Goal: Task Accomplishment & Management: Manage account settings

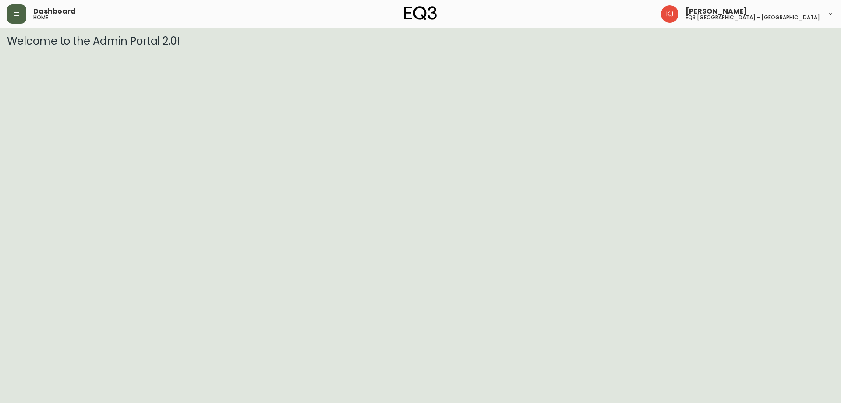
click at [15, 18] on button "button" at bounding box center [16, 13] width 19 height 19
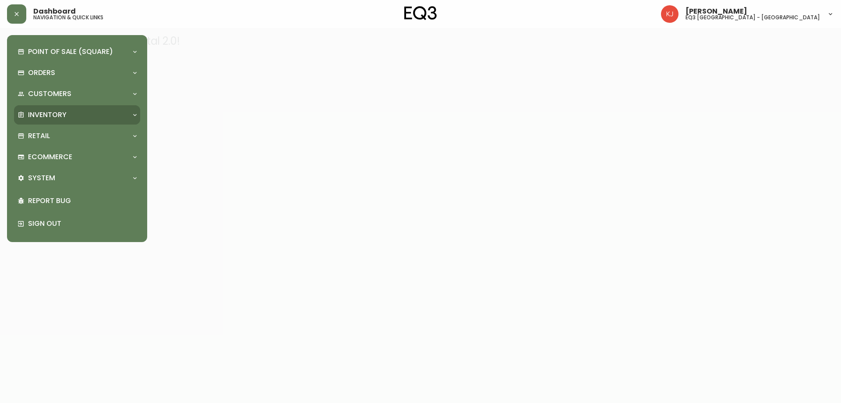
click at [43, 114] on p "Inventory" at bounding box center [47, 115] width 39 height 10
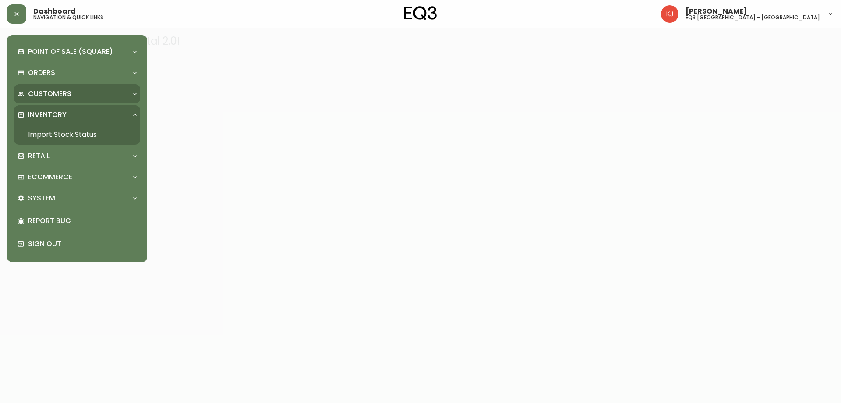
click at [50, 95] on p "Customers" at bounding box center [49, 94] width 43 height 10
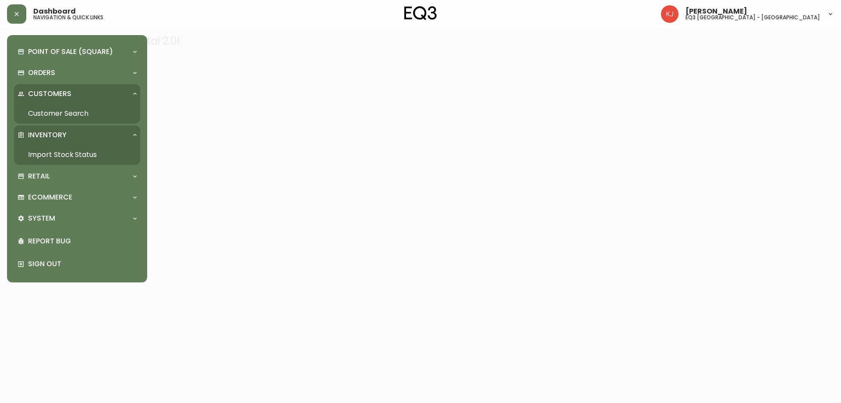
click at [52, 114] on link "Customer Search" at bounding box center [77, 113] width 126 height 20
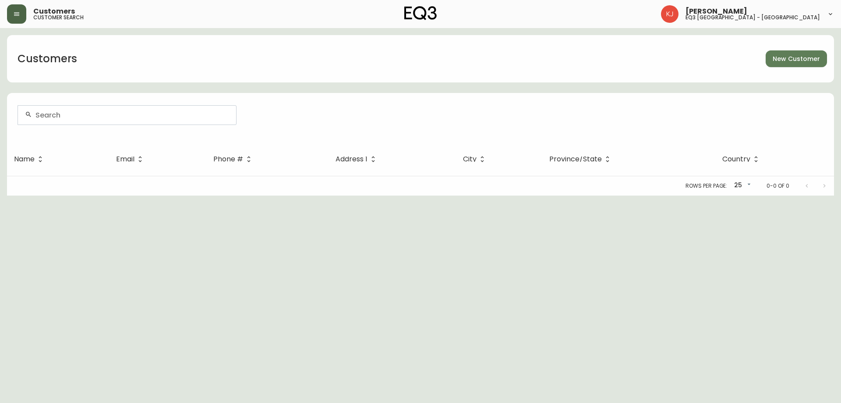
click at [16, 20] on button "button" at bounding box center [16, 13] width 19 height 19
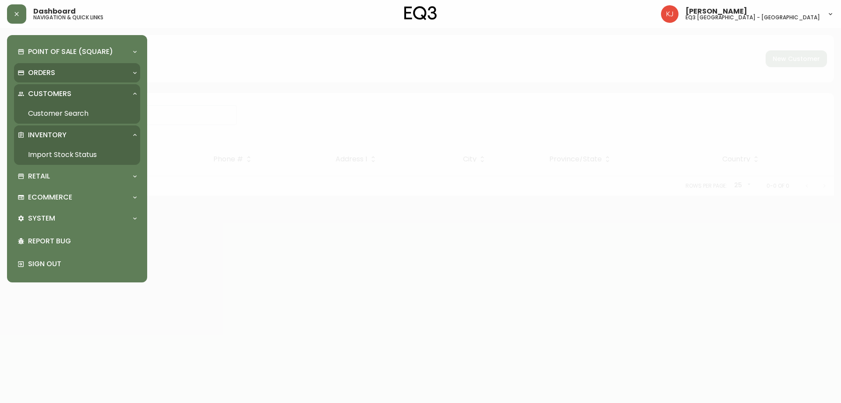
click at [33, 74] on p "Orders" at bounding box center [41, 73] width 27 height 10
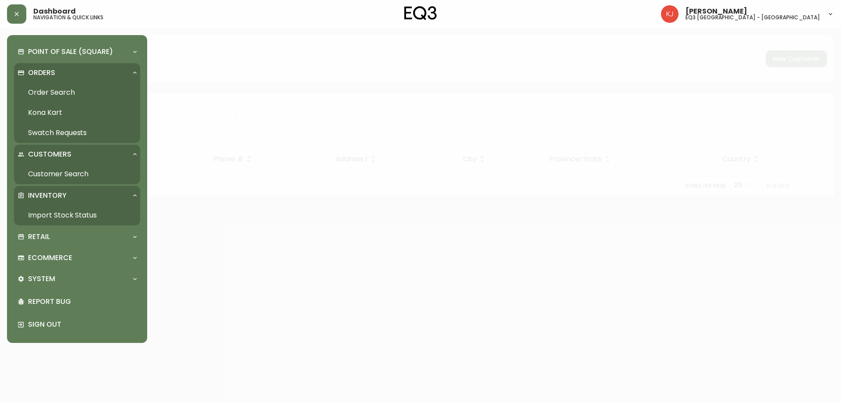
click at [53, 92] on link "Order Search" at bounding box center [77, 92] width 126 height 20
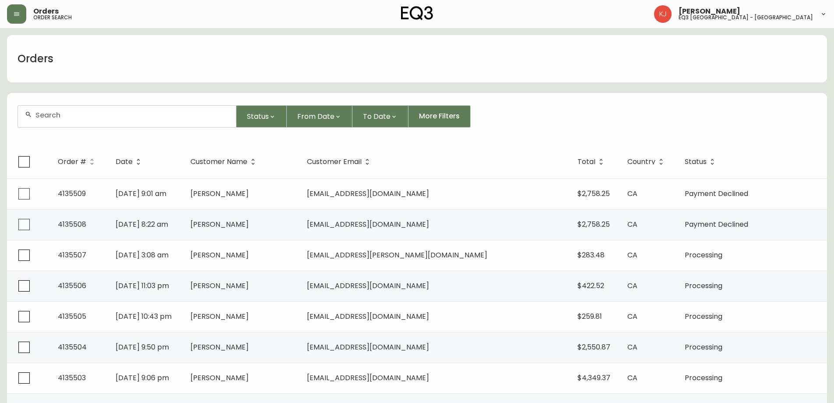
click at [72, 120] on div at bounding box center [127, 116] width 218 height 21
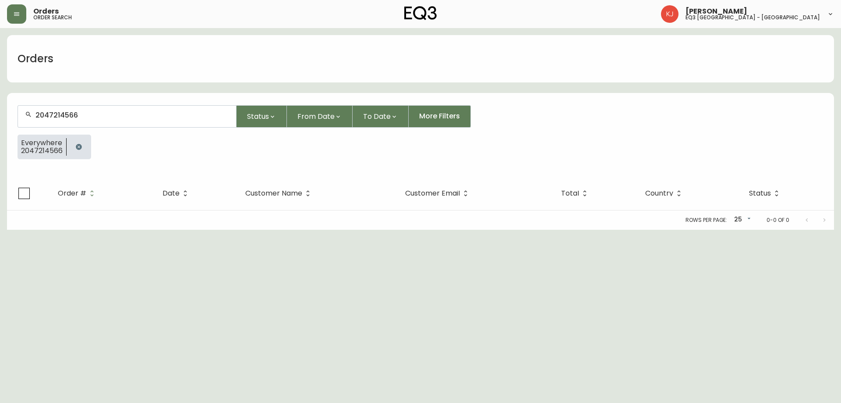
click at [104, 121] on div "2047214566" at bounding box center [127, 116] width 218 height 21
type input "204721456"
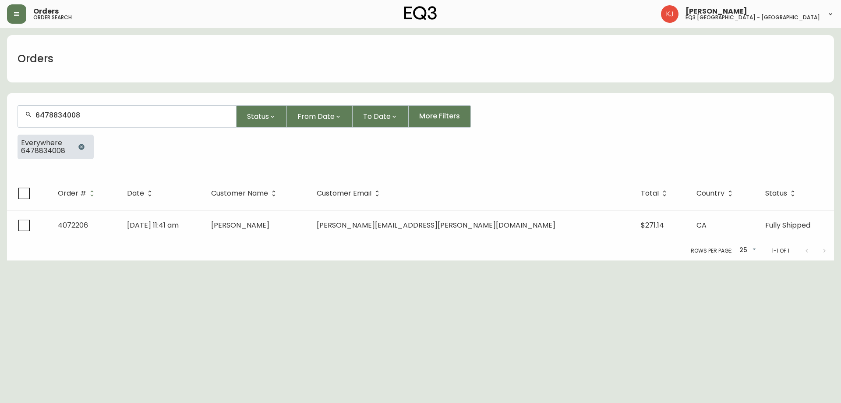
type input "647883400"
click at [46, 165] on span "DESIGN" at bounding box center [40, 164] width 25 height 10
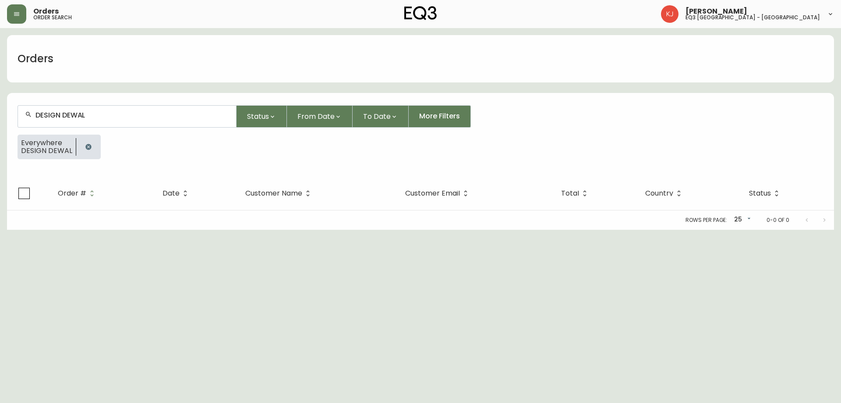
type input "DESIGN [PERSON_NAME]"
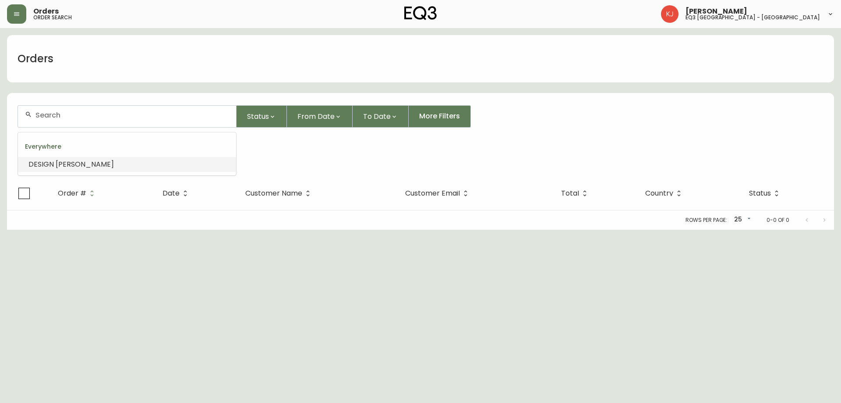
type input "DESIGN [PERSON_NAME]"
drag, startPoint x: 126, startPoint y: 116, endPoint x: 0, endPoint y: 127, distance: 126.2
click at [0, 127] on main "Orders DESIGN [PERSON_NAME] Status From Date To Date More Filters Everywhere DE…" at bounding box center [420, 128] width 841 height 201
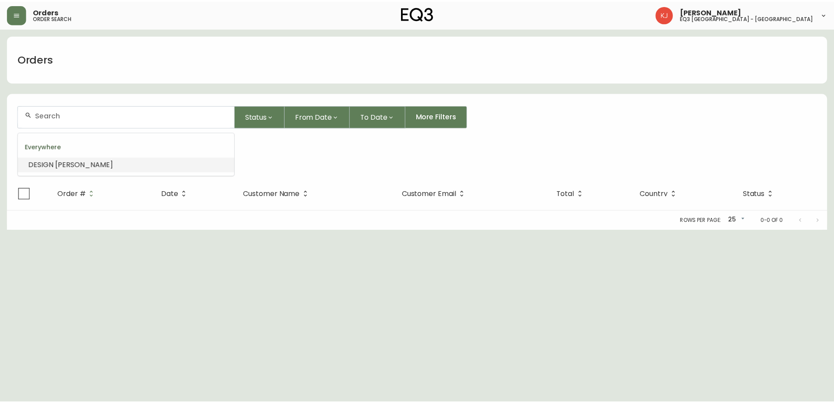
scroll to position [0, 0]
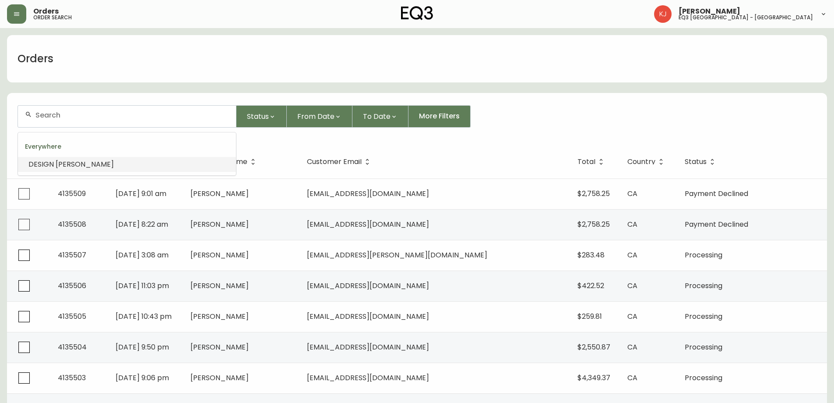
drag, startPoint x: 67, startPoint y: 120, endPoint x: 74, endPoint y: 113, distance: 9.0
click at [69, 117] on div at bounding box center [127, 116] width 218 height 21
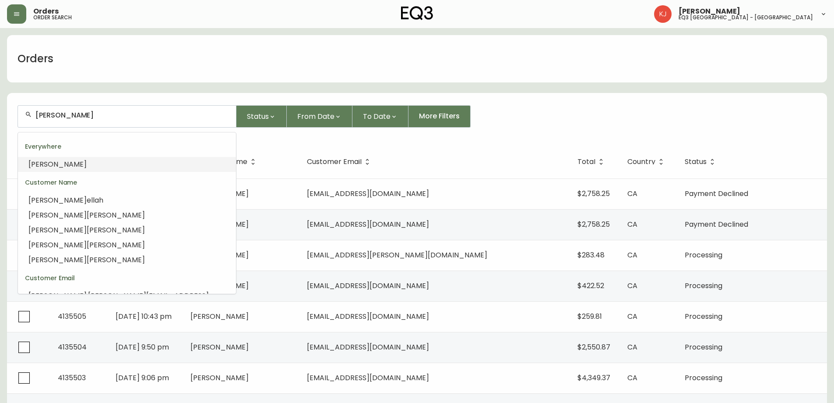
click at [85, 119] on div "[PERSON_NAME]" at bounding box center [127, 116] width 218 height 21
type input "V"
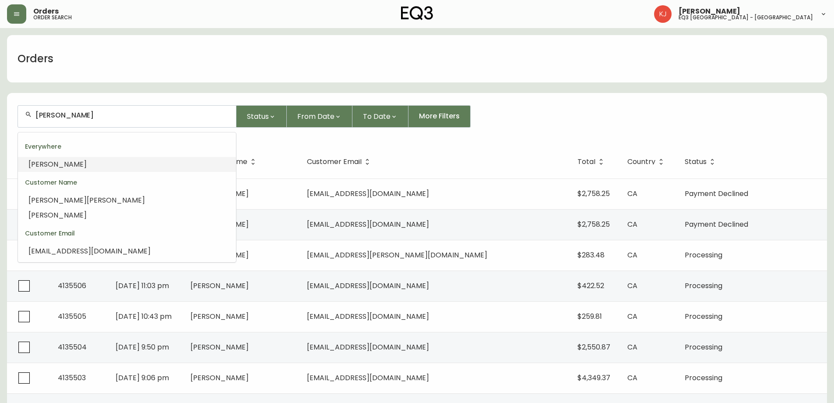
click at [53, 166] on span "[PERSON_NAME]" at bounding box center [57, 164] width 58 height 10
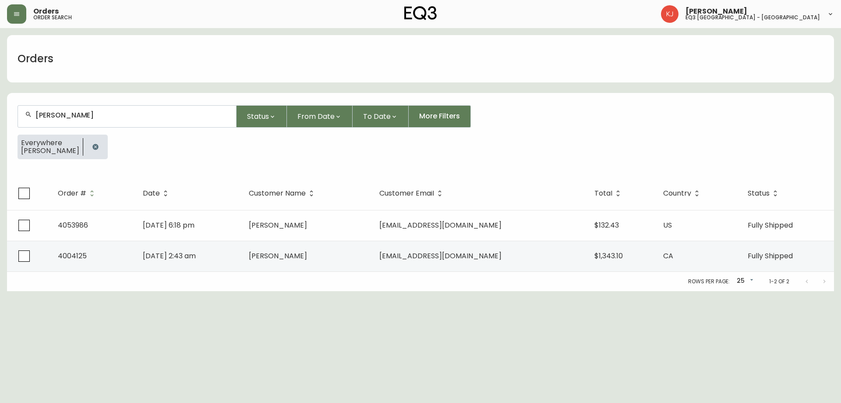
click at [78, 121] on div "[PERSON_NAME]" at bounding box center [127, 116] width 218 height 21
type input "DEWAL"
type input "DESIGN [PERSON_NAME]"
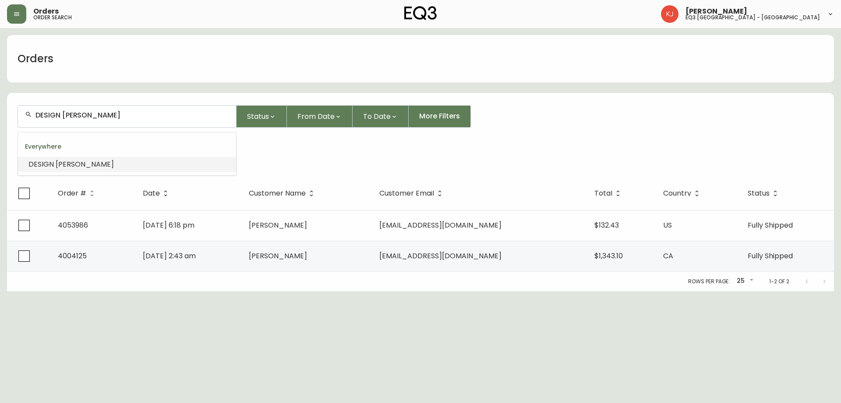
click at [82, 166] on span "[PERSON_NAME]" at bounding box center [85, 164] width 58 height 10
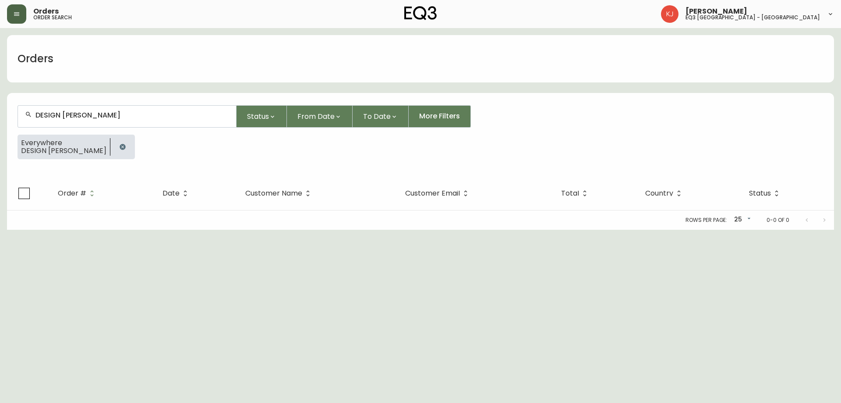
click at [18, 18] on button "button" at bounding box center [16, 13] width 19 height 19
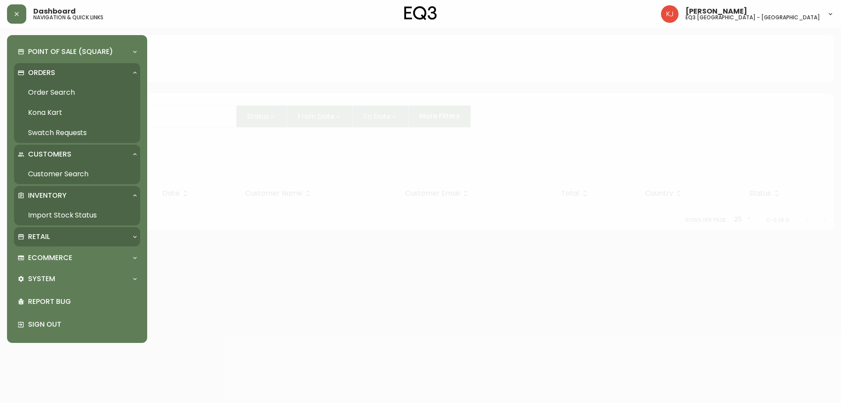
click at [60, 234] on div "Retail" at bounding box center [73, 237] width 110 height 10
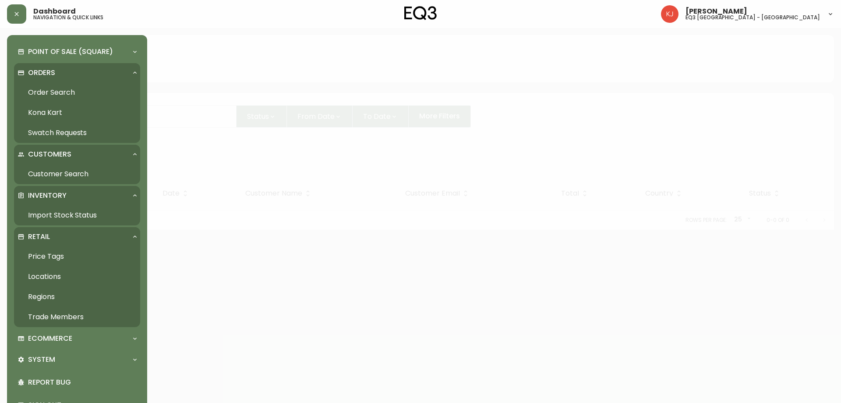
click at [61, 312] on link "Trade Members" at bounding box center [77, 317] width 126 height 20
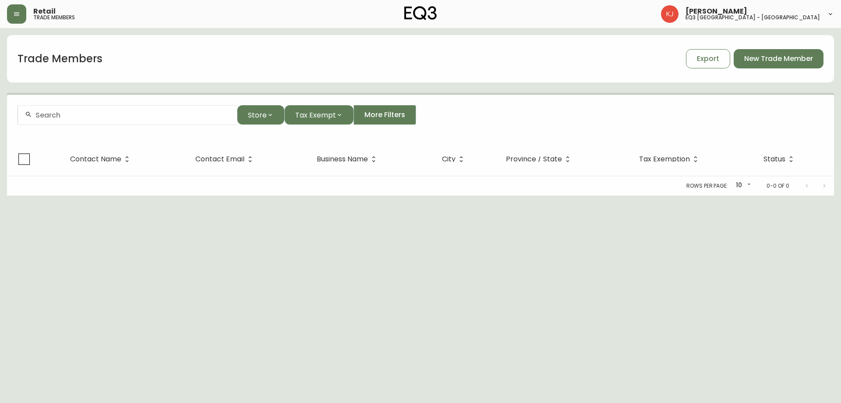
click at [97, 120] on div at bounding box center [127, 115] width 219 height 20
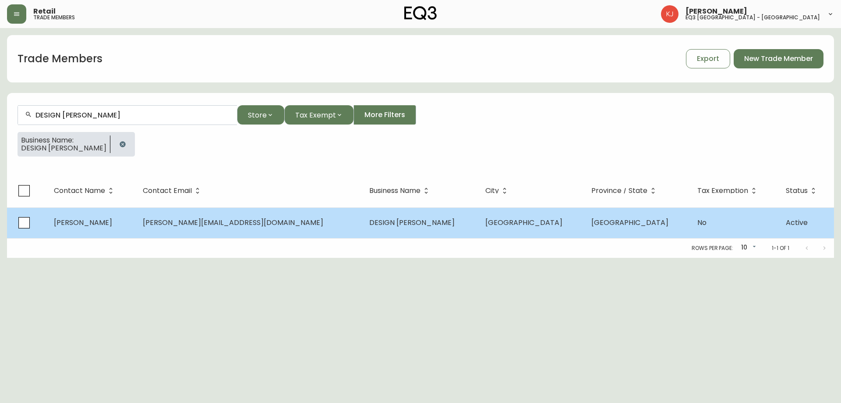
type input "DESIGN [PERSON_NAME]"
click at [224, 230] on td "[PERSON_NAME][EMAIL_ADDRESS][DOMAIN_NAME]" at bounding box center [249, 222] width 226 height 31
select select "QC"
select select "CA"
select select "CA_FR"
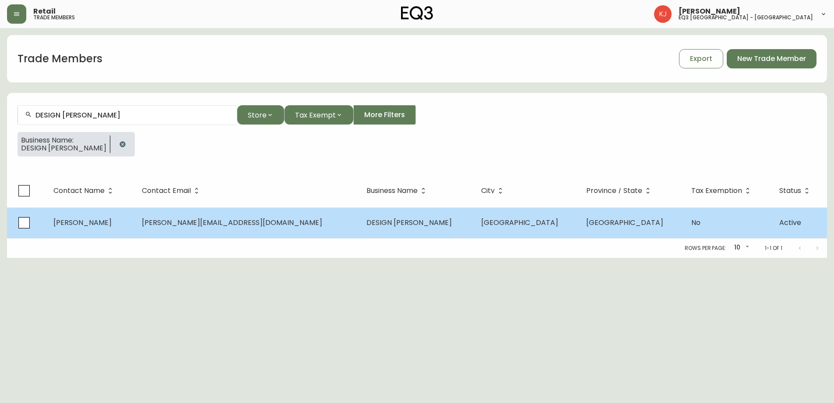
select select "Outreach from a Trade Rep"
select select "Interior Designer"
select select "false"
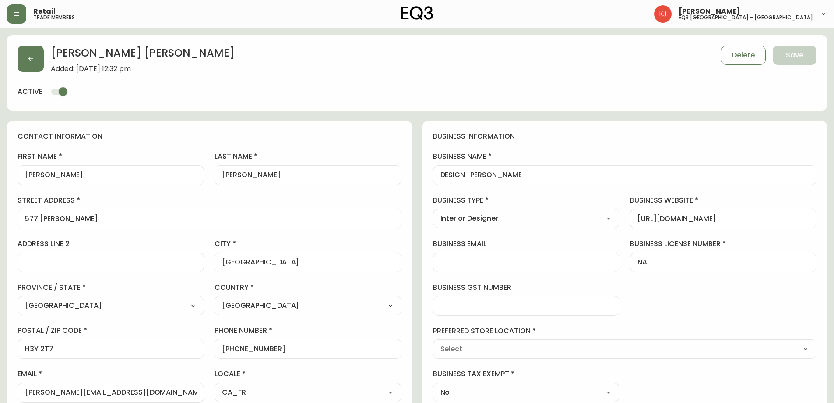
type input "EQ3 [GEOGRAPHIC_DATA] - [GEOGRAPHIC_DATA]"
select select "cjw10z96t00bn6gs0dfqi5bhz"
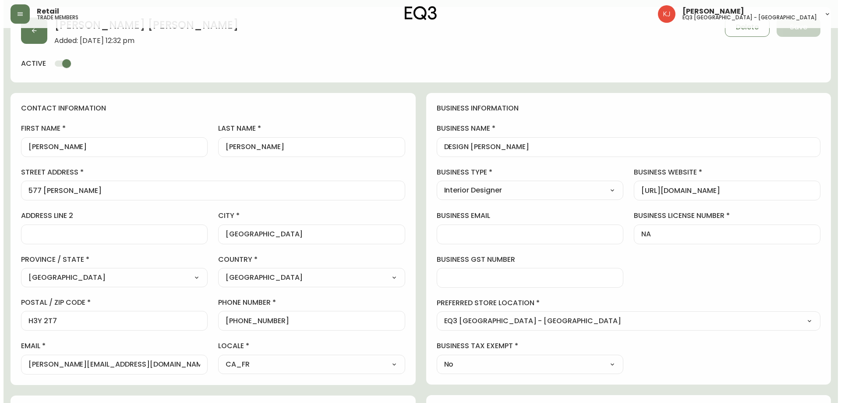
scroll to position [44, 0]
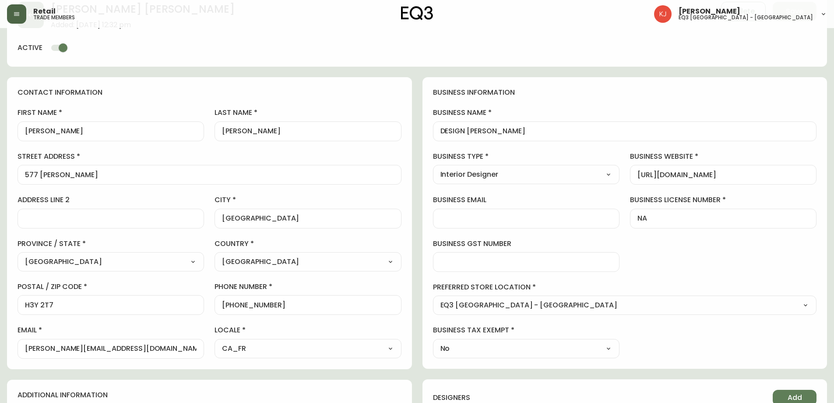
click at [17, 17] on icon "button" at bounding box center [16, 14] width 7 height 7
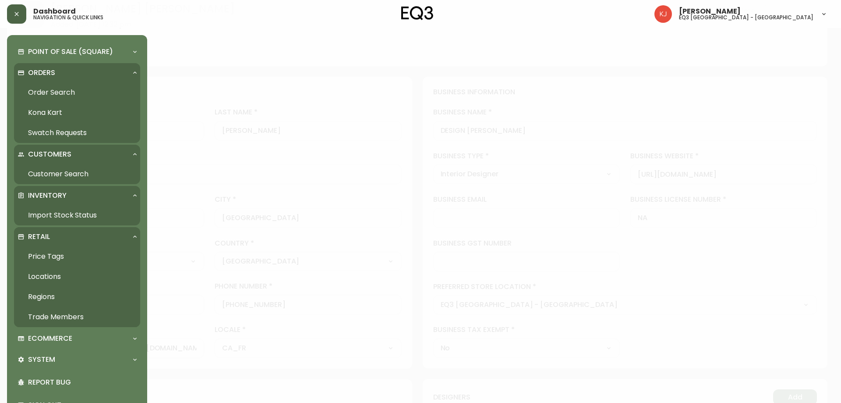
click at [60, 92] on link "Order Search" at bounding box center [77, 92] width 126 height 20
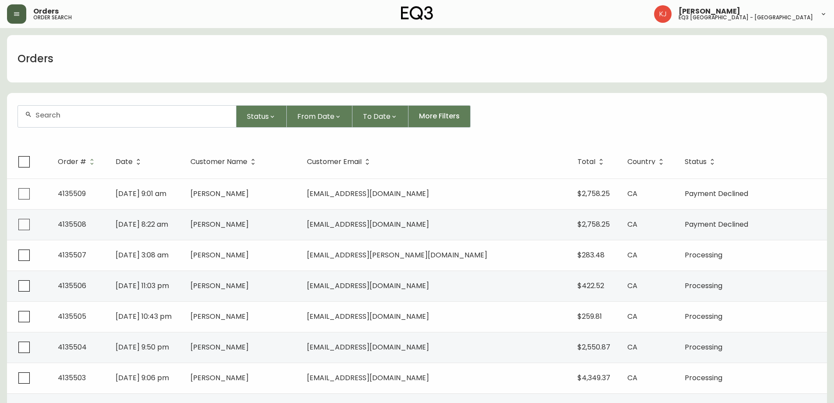
click at [11, 13] on button "button" at bounding box center [16, 13] width 19 height 19
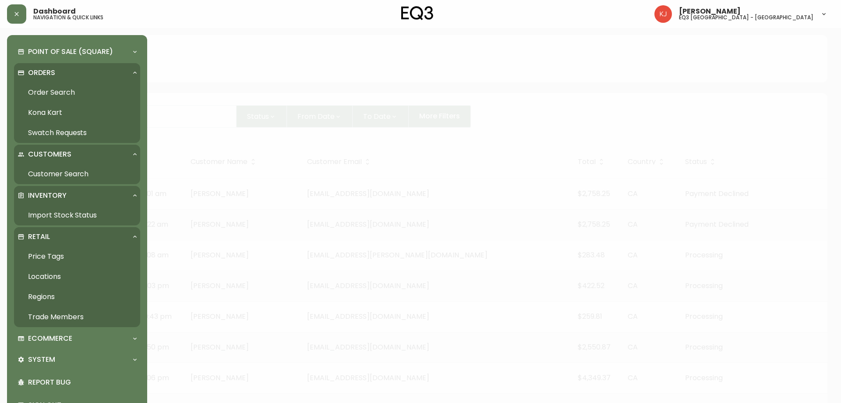
click at [59, 94] on link "Order Search" at bounding box center [77, 92] width 126 height 20
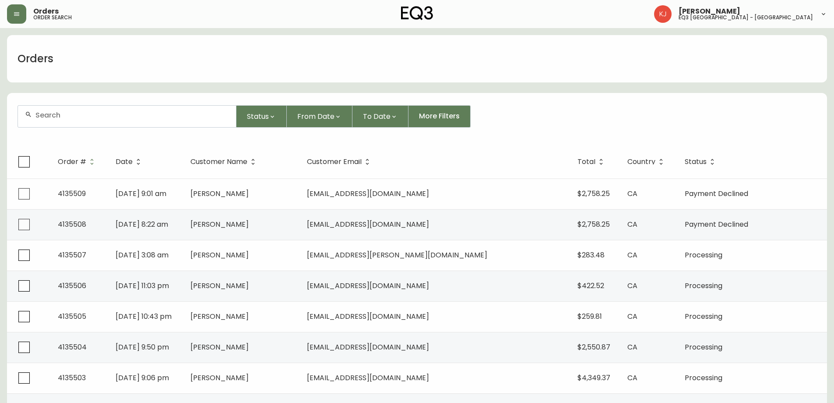
click at [19, 12] on icon "button" at bounding box center [16, 14] width 7 height 7
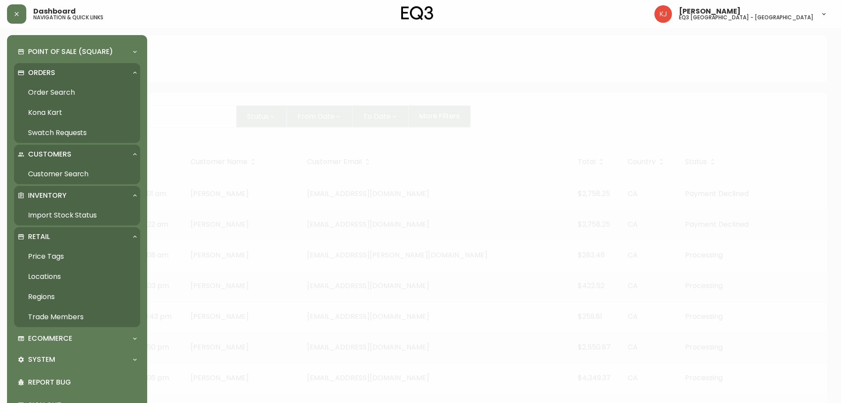
click at [48, 215] on link "Import Stock Status" at bounding box center [77, 215] width 126 height 20
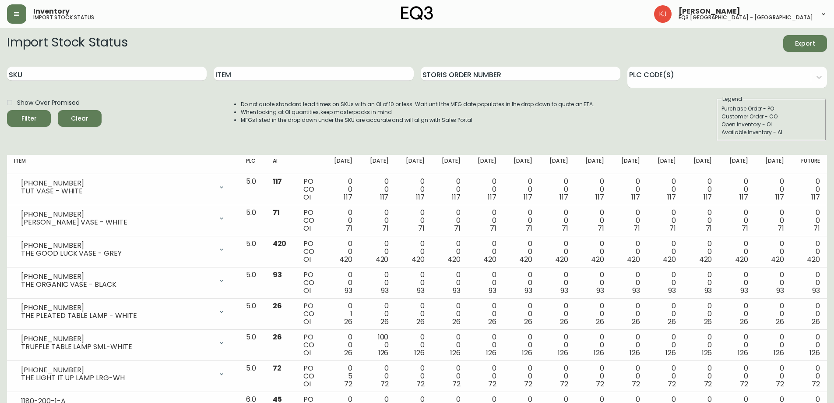
click at [20, 13] on icon "button" at bounding box center [16, 14] width 7 height 7
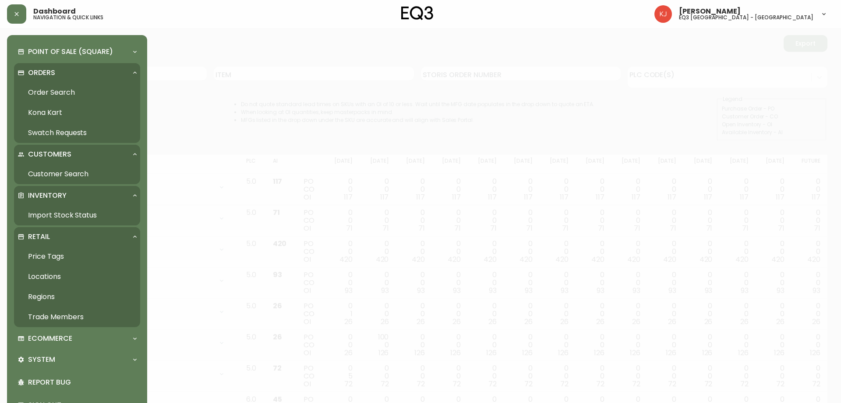
click at [64, 318] on link "Trade Members" at bounding box center [77, 317] width 126 height 20
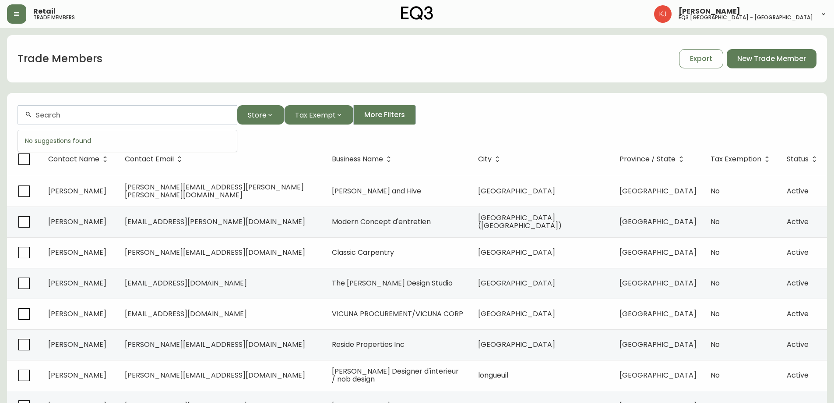
click at [73, 117] on input "text" at bounding box center [132, 115] width 194 height 8
type input "DESIGN [PERSON_NAME]"
click at [82, 163] on span "[PERSON_NAME]" at bounding box center [85, 162] width 58 height 10
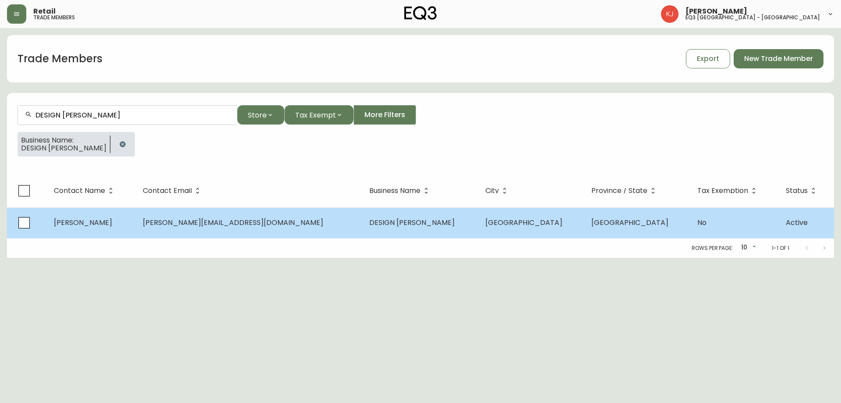
click at [374, 226] on span "DESIGN [PERSON_NAME]" at bounding box center [411, 222] width 85 height 10
select select "QC"
select select "CA"
select select "CA_FR"
select select "Outreach from a Trade Rep"
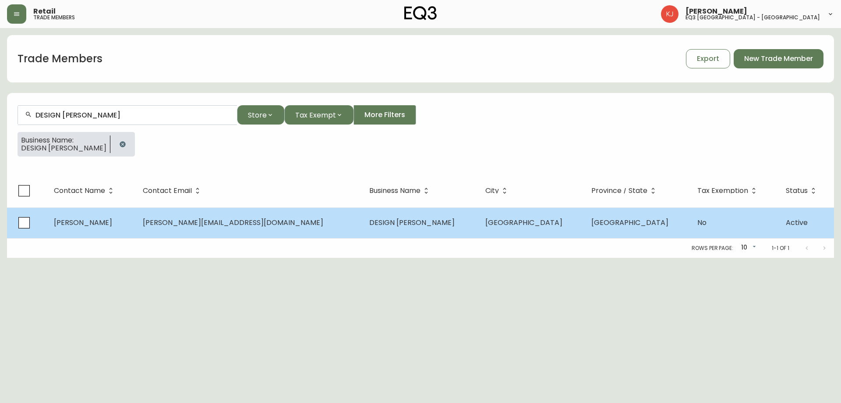
select select "Interior Designer"
select select "false"
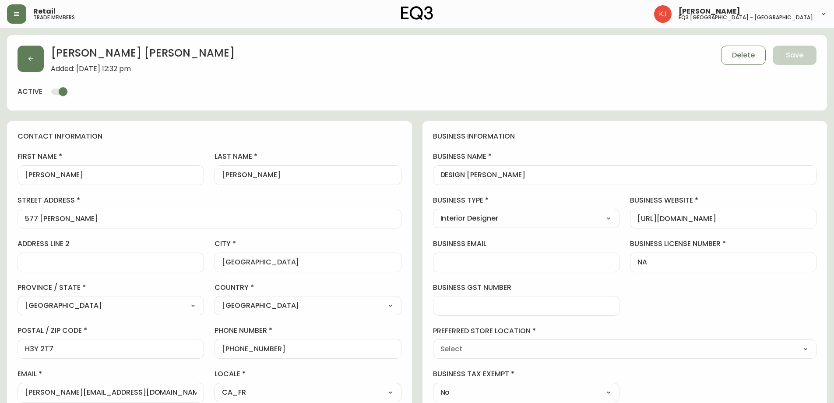
type input "EQ3 [GEOGRAPHIC_DATA] - [GEOGRAPHIC_DATA]"
select select "cjw10z96t00bn6gs0dfqi5bhz"
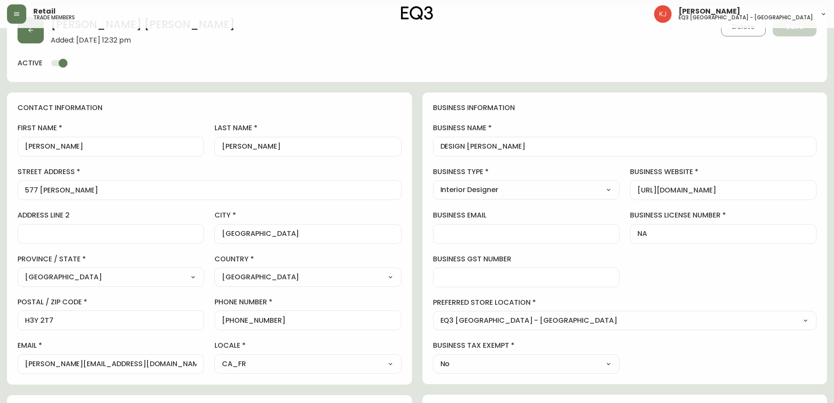
scroll to position [44, 0]
